Goal: Task Accomplishment & Management: Complete application form

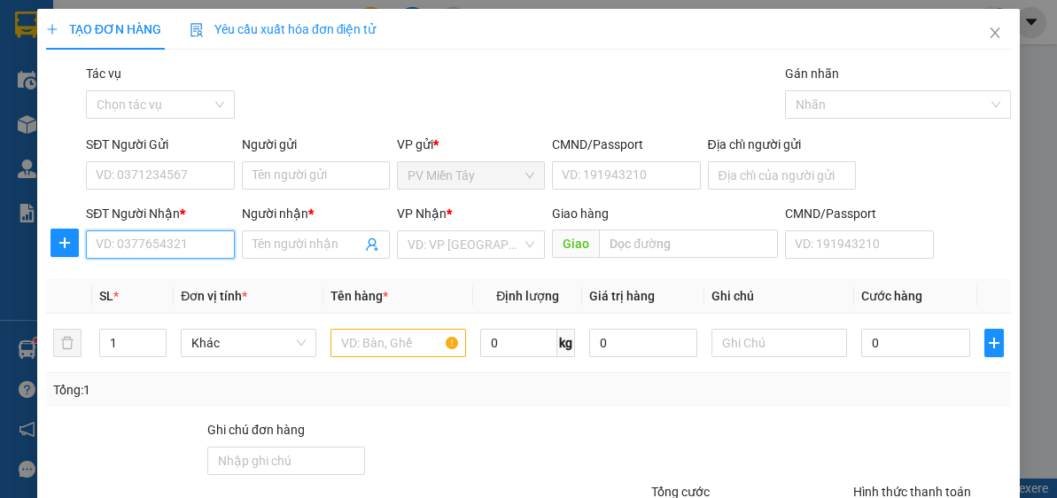
click at [127, 243] on input "SĐT Người Nhận *" at bounding box center [160, 244] width 148 height 28
type input "0898721278"
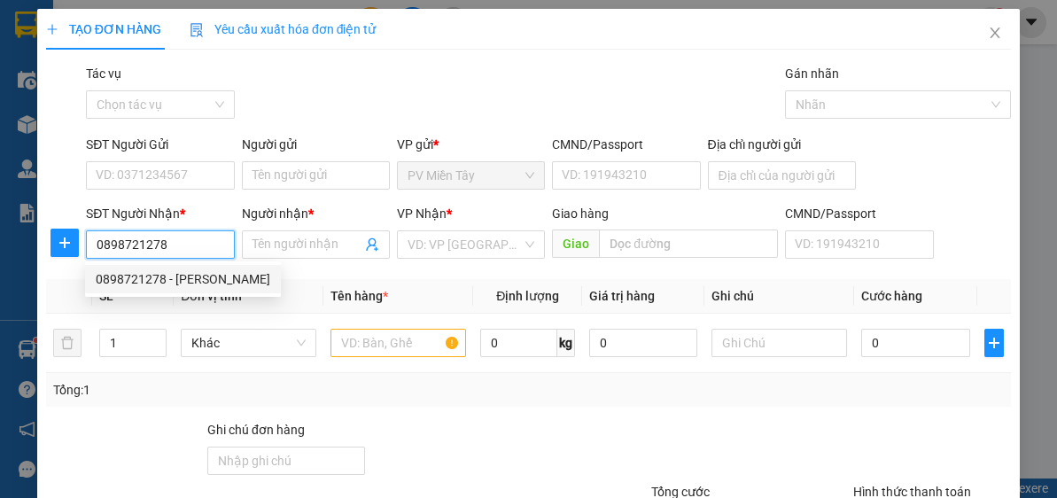
click at [143, 272] on div "0898721278 - [PERSON_NAME]" at bounding box center [183, 278] width 174 height 19
type input "0909837793"
type input "Hong"
type input "phu my"
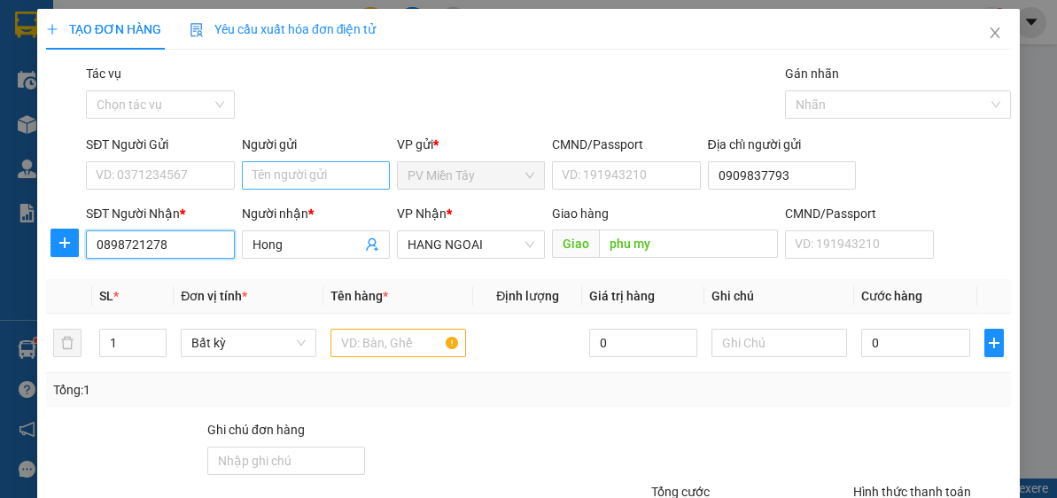
type input "0898721278"
click at [280, 167] on input "Người gửi" at bounding box center [316, 175] width 148 height 28
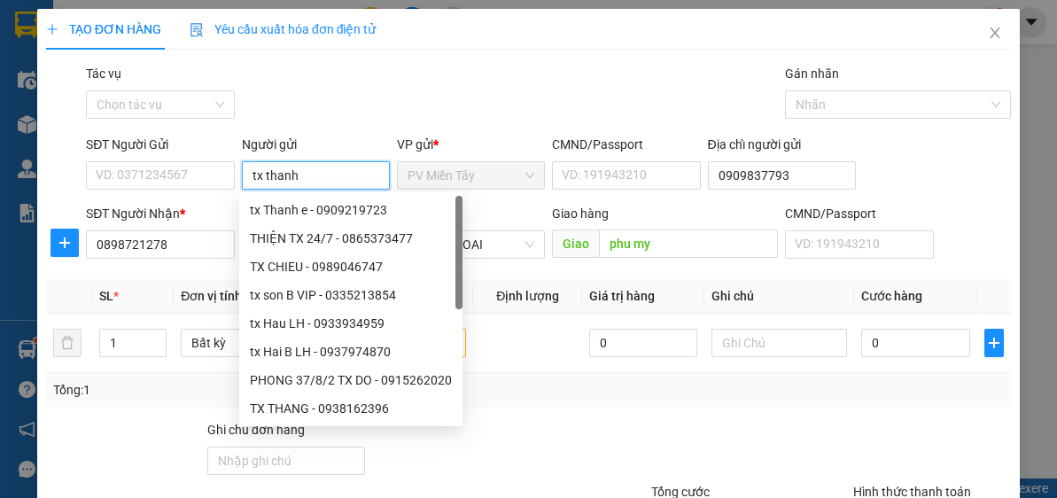
type input "tx thanh e"
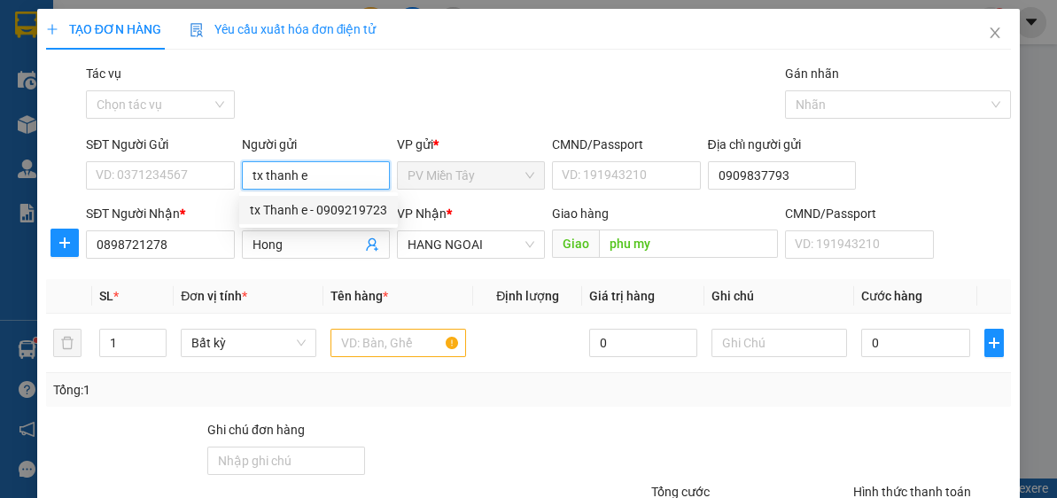
click at [299, 205] on div "tx Thanh e - 0909219723" at bounding box center [318, 209] width 137 height 19
type input "0909219723"
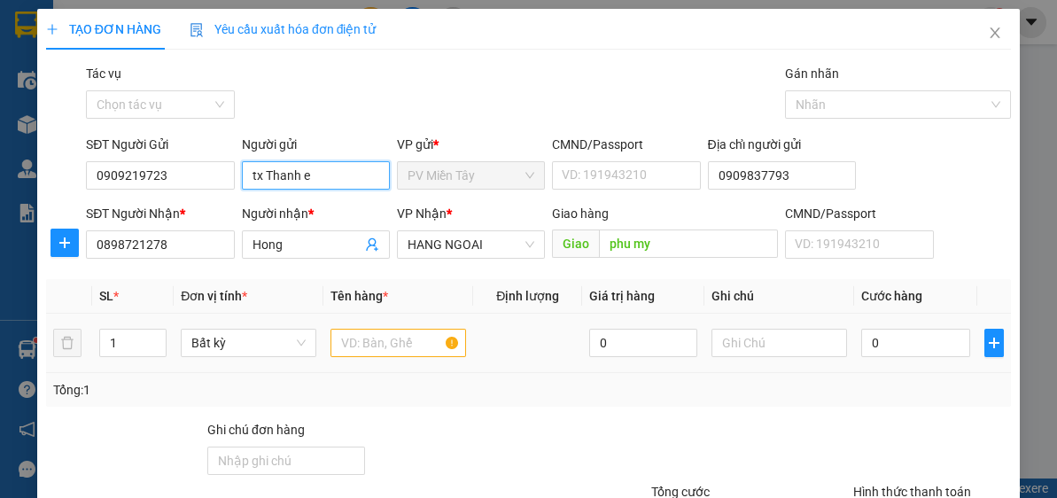
type input "tx Thanh e"
click at [355, 337] on input "text" at bounding box center [398, 343] width 136 height 28
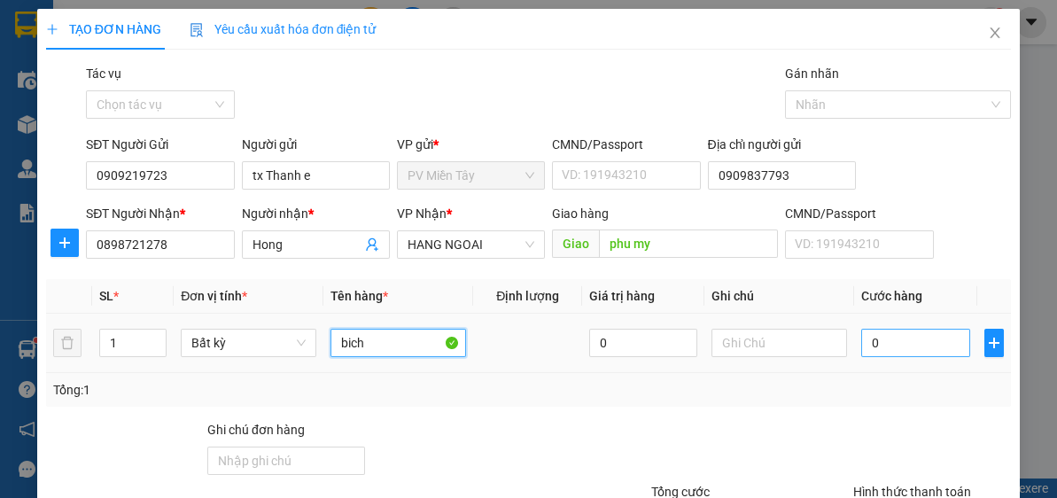
type input "bich"
click at [877, 338] on input "0" at bounding box center [915, 343] width 108 height 28
type input "4"
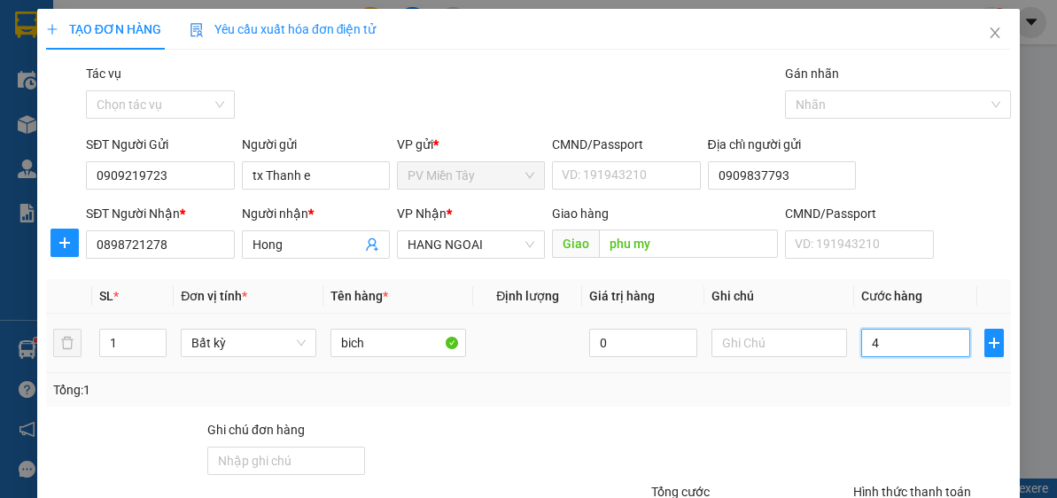
type input "40"
type input "40.000"
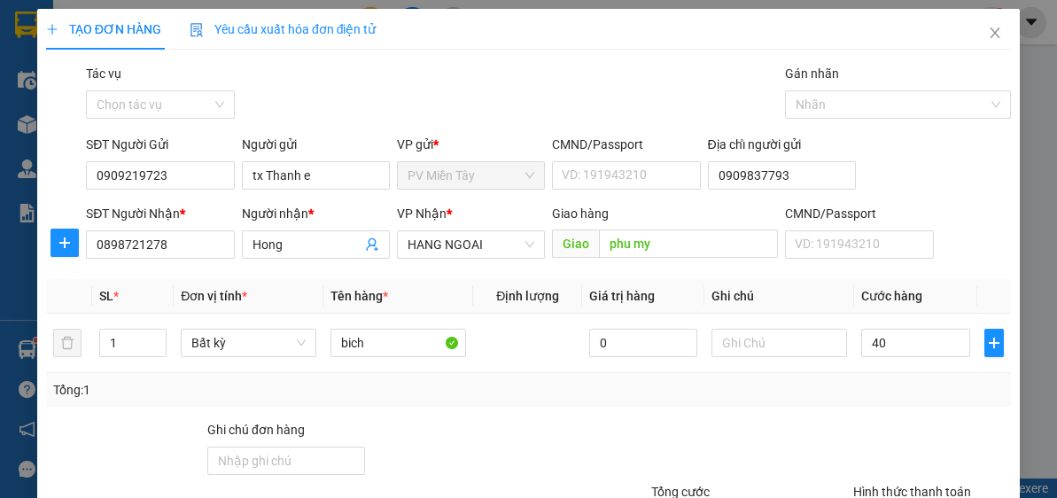
type input "40.000"
click at [874, 385] on div "Tổng: 1" at bounding box center [528, 389] width 950 height 19
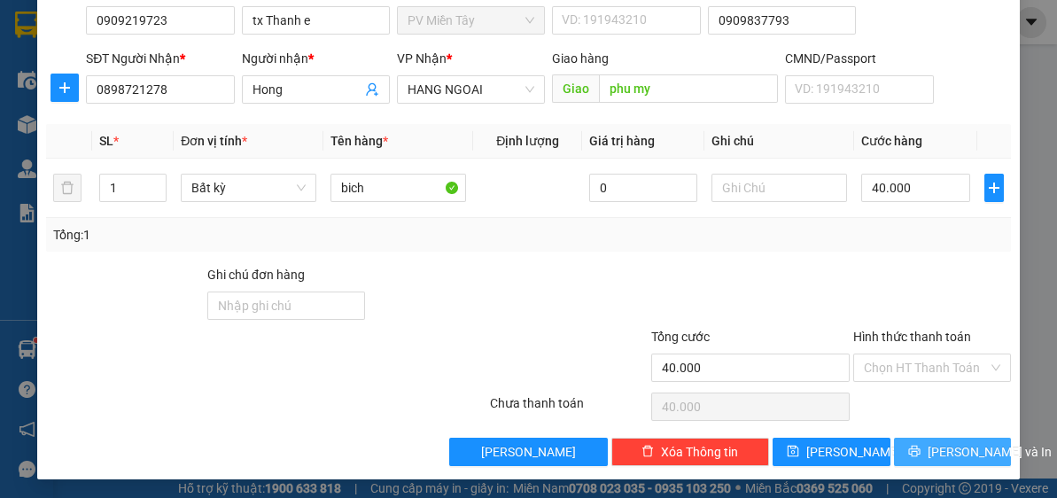
click at [936, 449] on span "[PERSON_NAME] và In" at bounding box center [989, 451] width 124 height 19
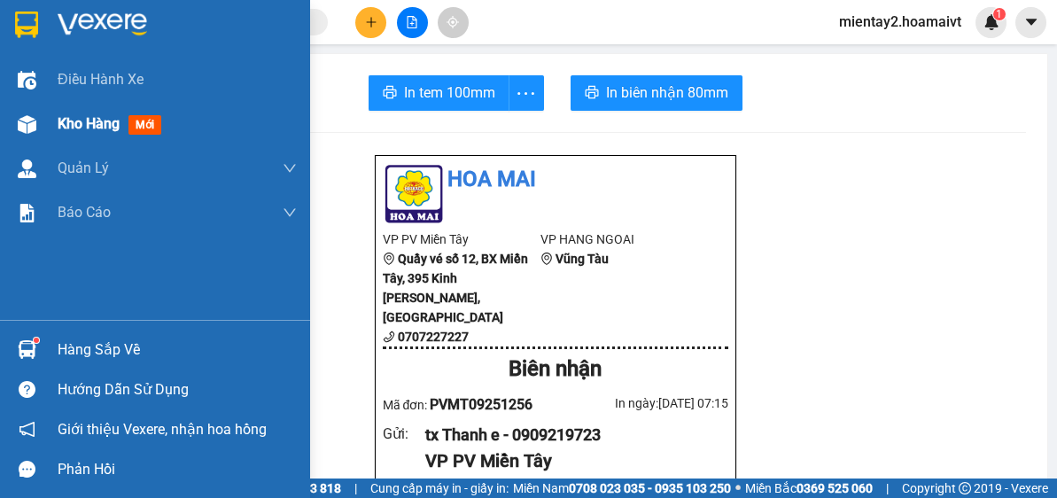
click at [75, 119] on span "Kho hàng" at bounding box center [89, 123] width 62 height 17
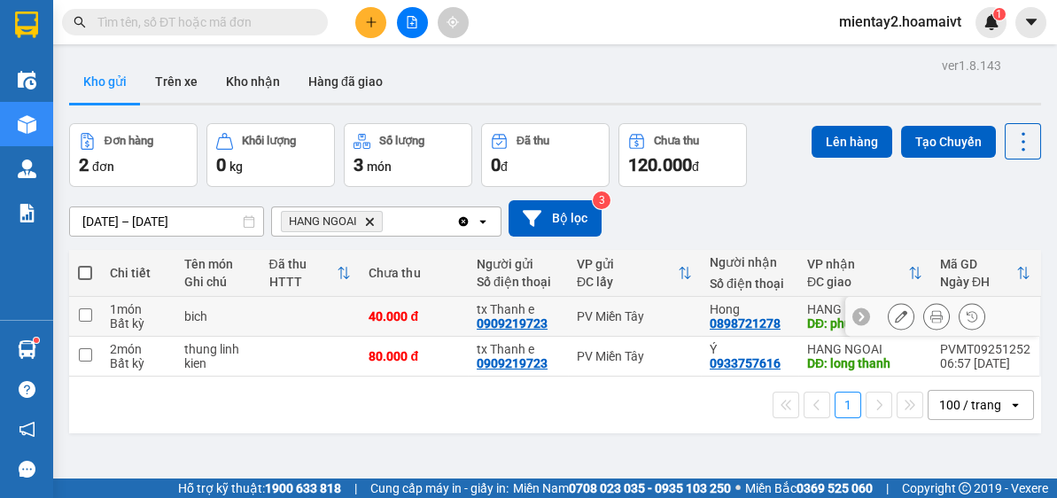
click at [332, 314] on td at bounding box center [310, 317] width 100 height 40
click at [324, 345] on td at bounding box center [310, 357] width 100 height 40
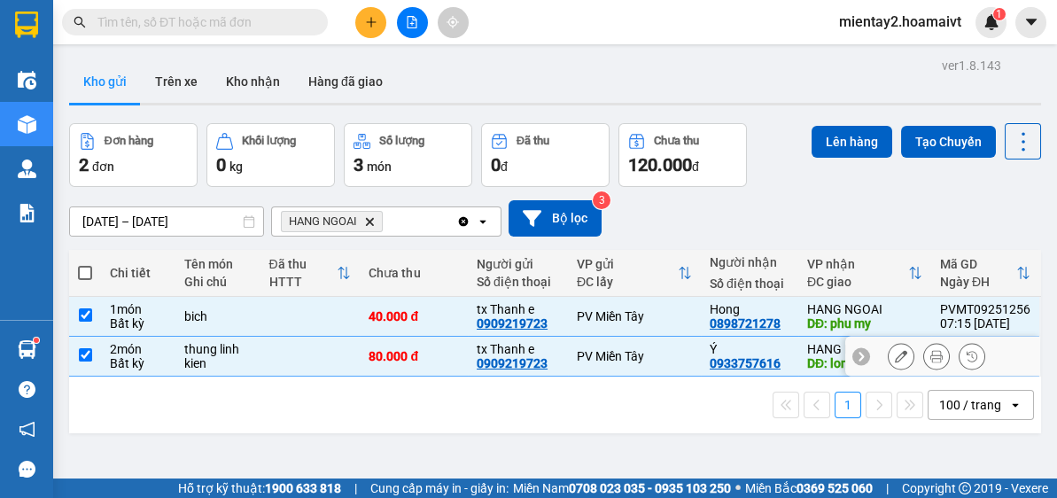
checkbox input "true"
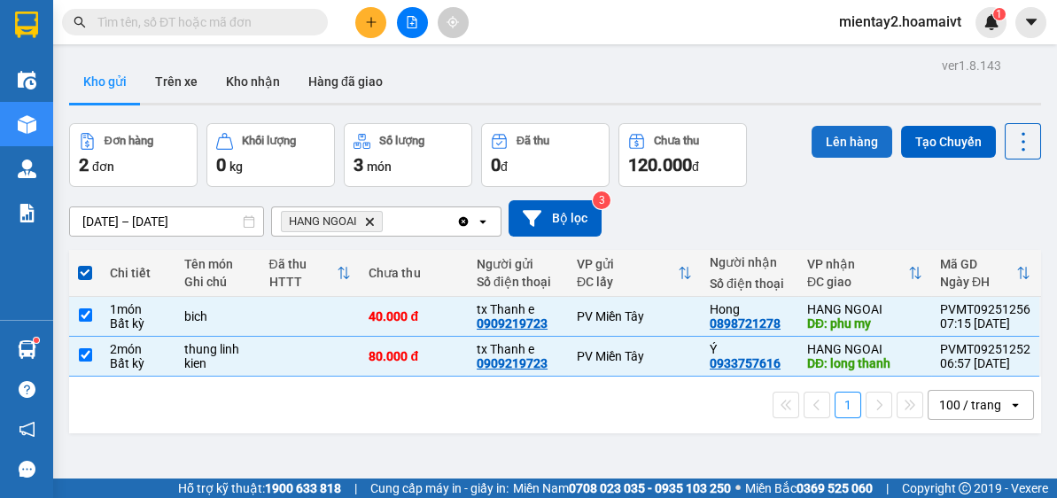
click at [828, 151] on button "Lên hàng" at bounding box center [851, 142] width 81 height 32
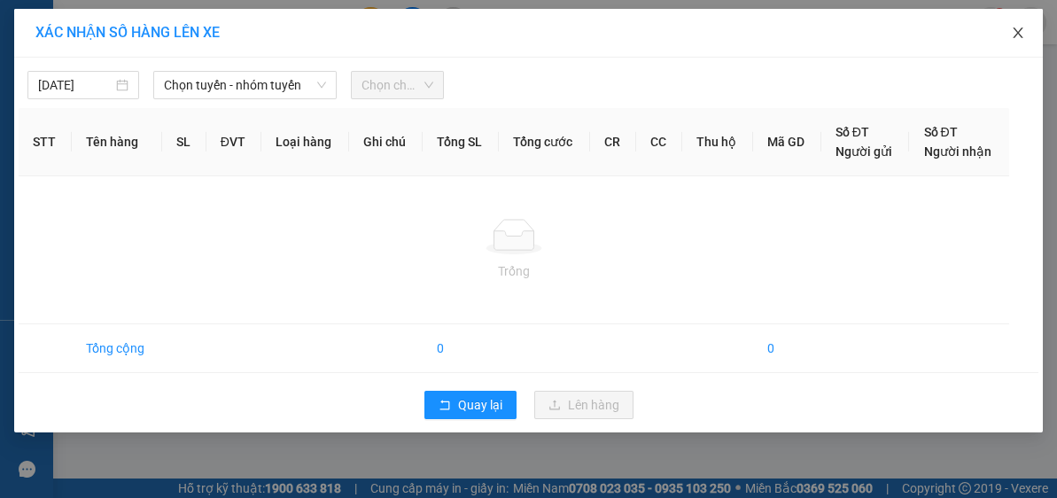
click at [1020, 36] on icon "close" at bounding box center [1017, 32] width 10 height 11
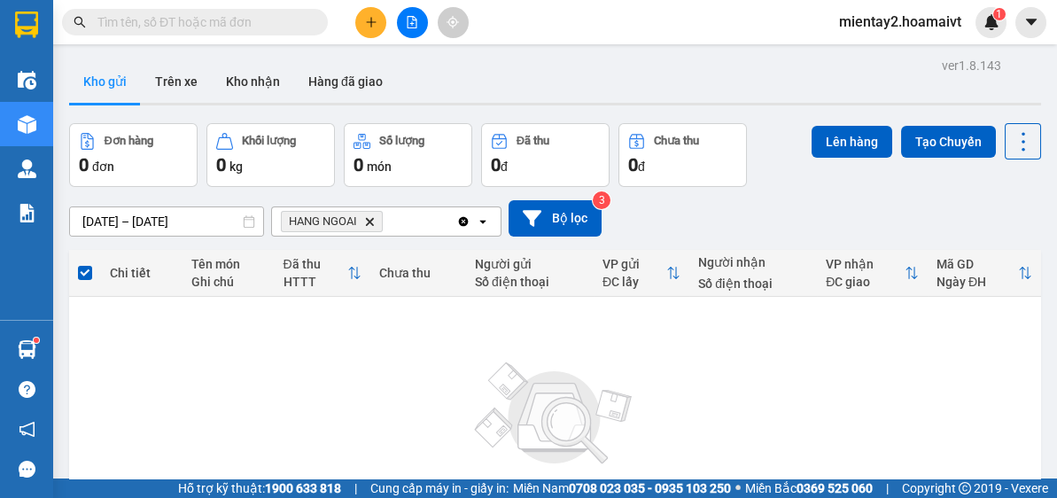
click at [373, 31] on button at bounding box center [370, 22] width 31 height 31
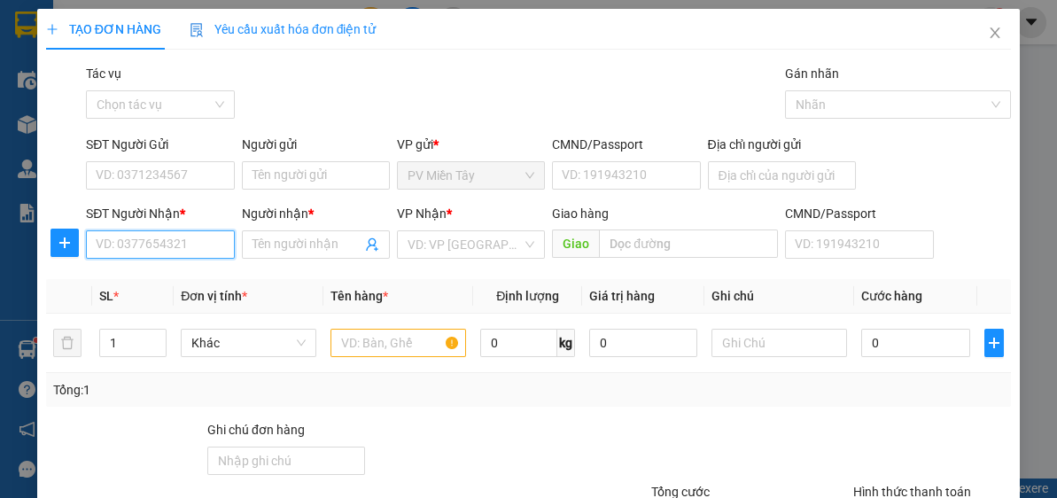
click at [181, 244] on input "SĐT Người Nhận *" at bounding box center [160, 244] width 148 height 28
paste input "0794898836"
type input "0794898836"
click at [153, 269] on div "0794898836 - thanh" at bounding box center [158, 278] width 125 height 19
type input "0934898964 THUY"
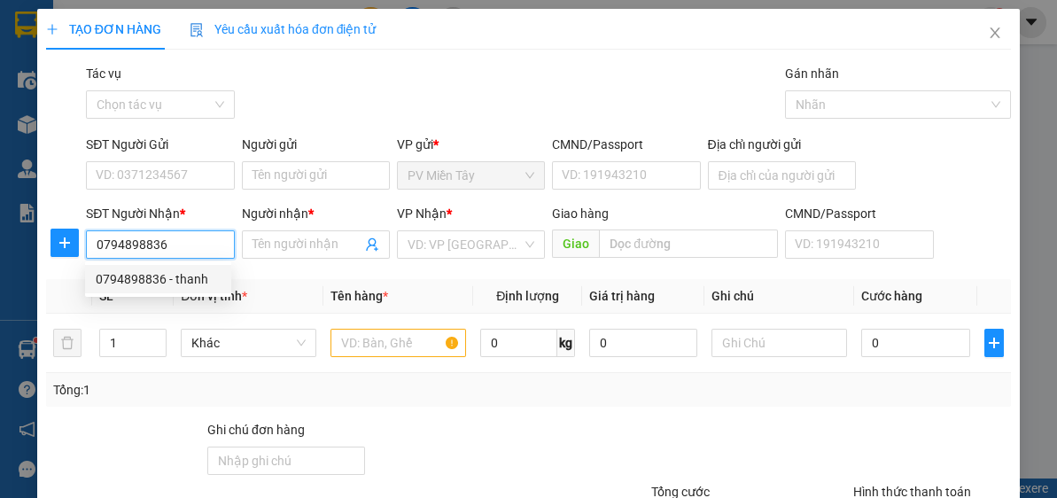
type input "thanh"
type input "my xuan"
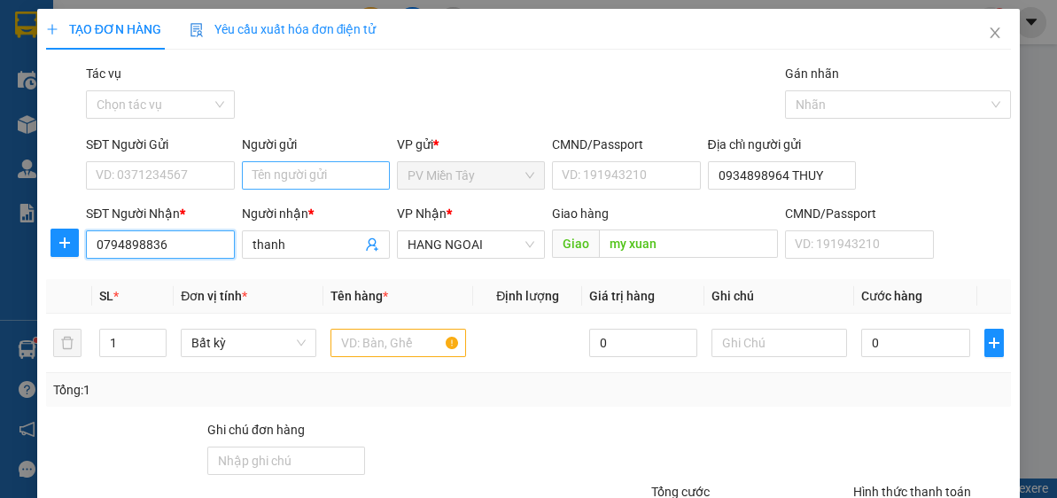
type input "0794898836"
click at [314, 165] on input "Người gửi" at bounding box center [316, 175] width 148 height 28
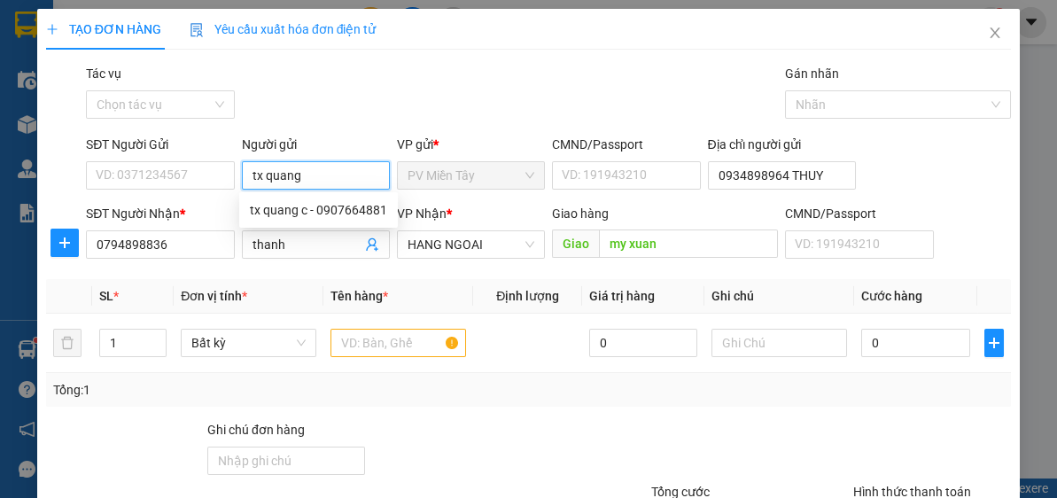
type input "tx quang c"
click at [306, 211] on div "tx quang c - 0907664881" at bounding box center [318, 209] width 137 height 19
type input "0907664881"
type input "tx quang c"
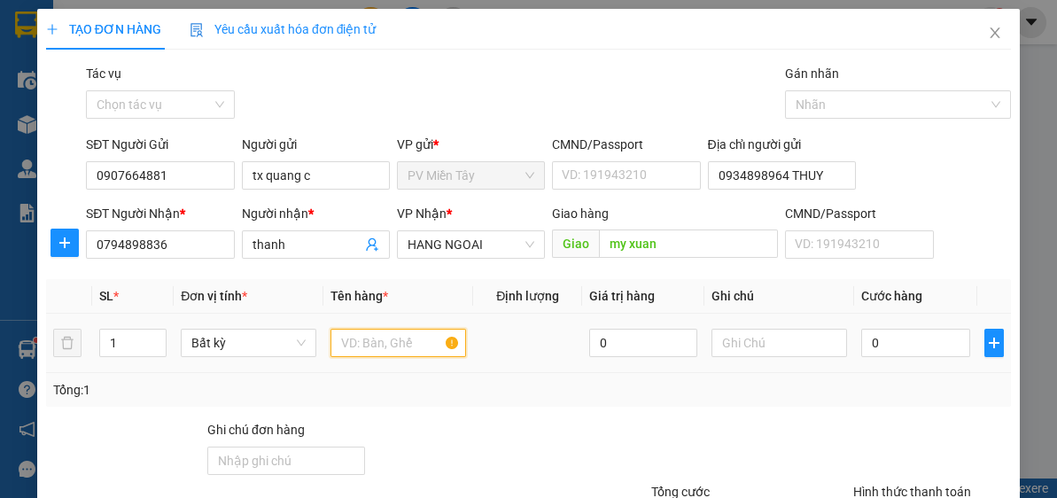
click at [369, 332] on input "text" at bounding box center [398, 343] width 136 height 28
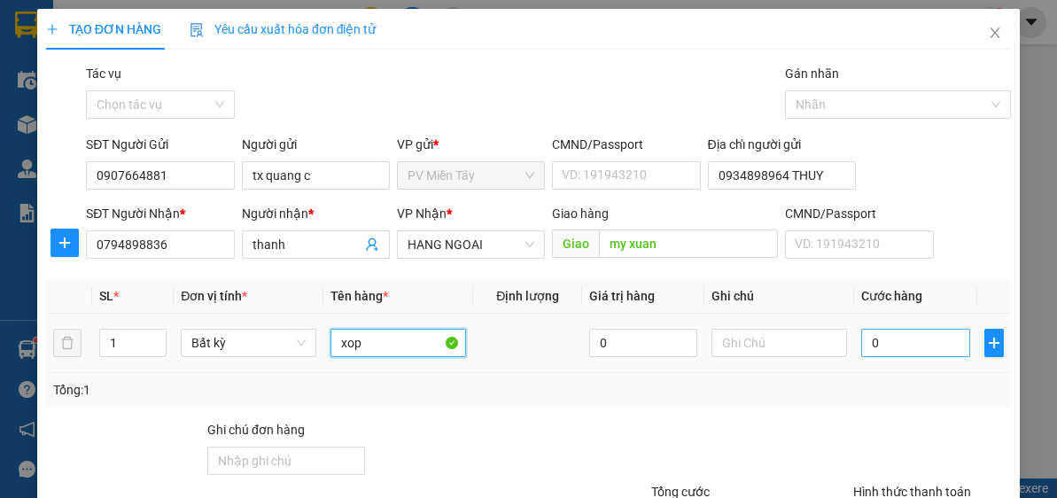
type input "xop"
click at [924, 348] on input "0" at bounding box center [915, 343] width 108 height 28
type input "4"
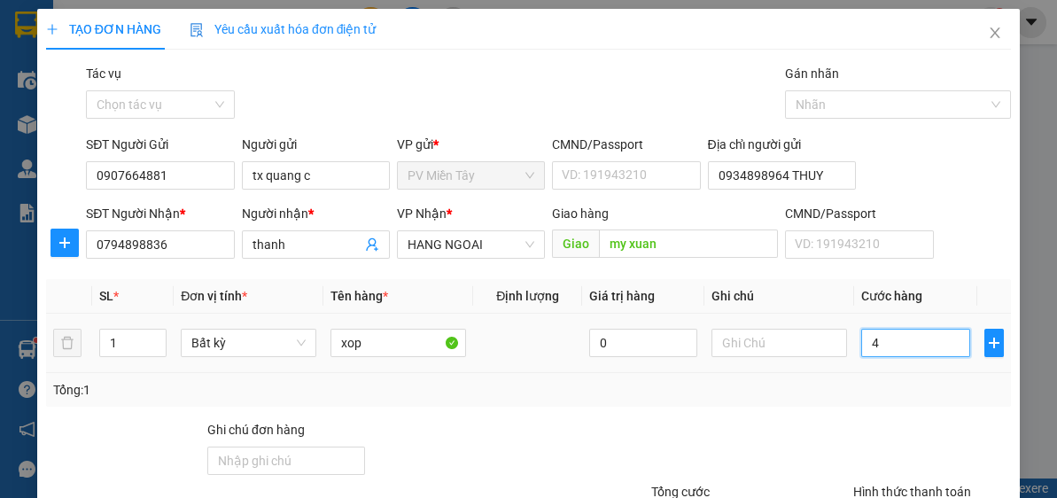
type input "40"
type input "40.000"
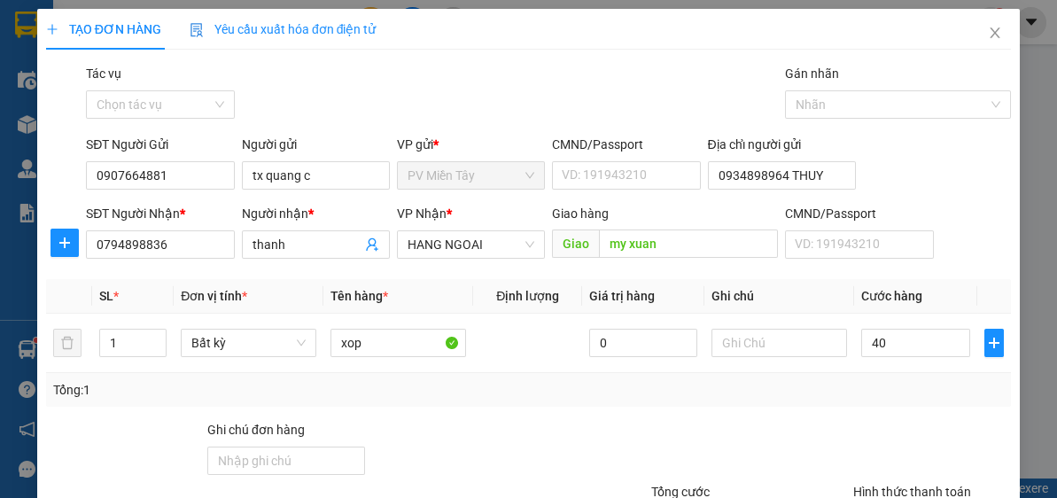
type input "40.000"
click at [861, 404] on div "Tổng: 1" at bounding box center [528, 390] width 965 height 34
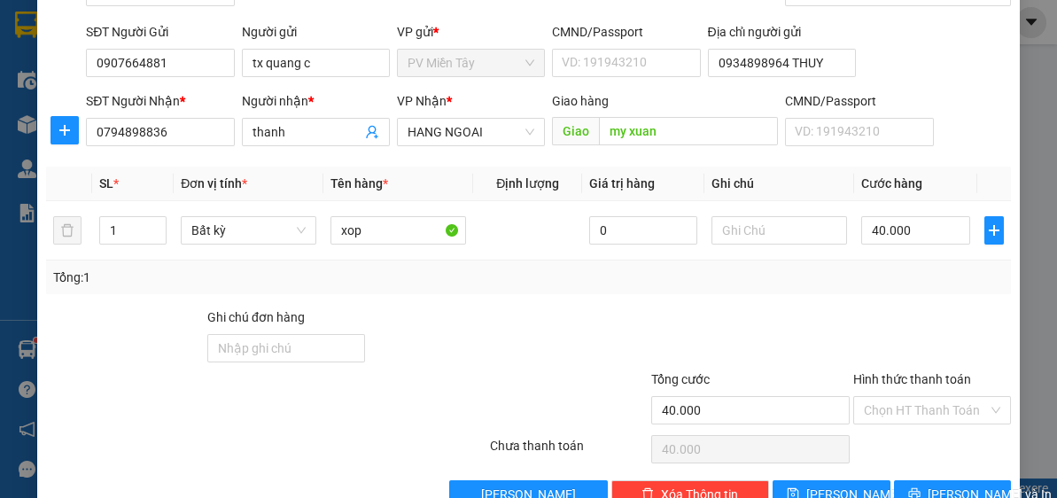
scroll to position [155, 0]
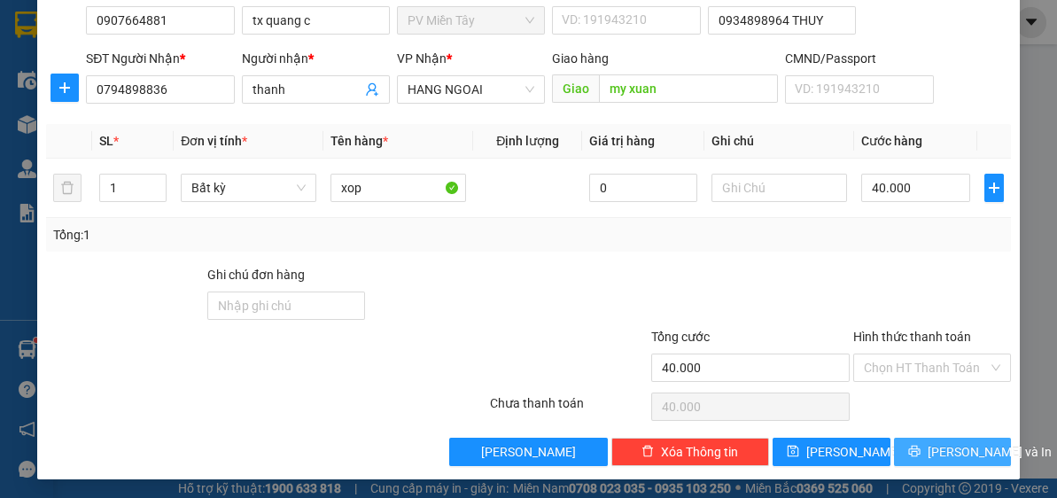
click at [946, 454] on span "[PERSON_NAME] và In" at bounding box center [989, 451] width 124 height 19
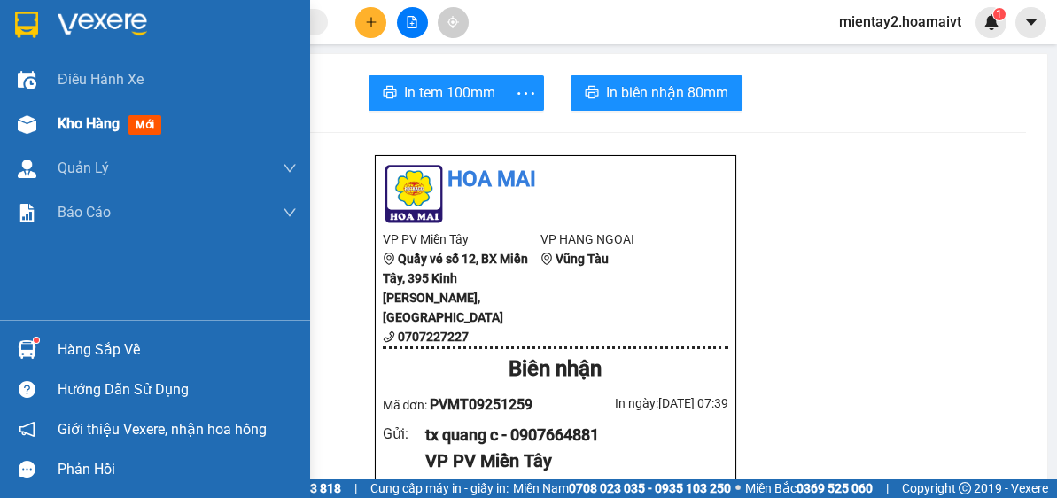
click at [50, 124] on div "Kho hàng mới" at bounding box center [155, 124] width 310 height 44
